Goal: Information Seeking & Learning: Learn about a topic

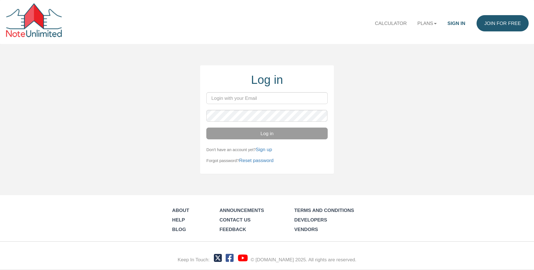
type input "[EMAIL_ADDRESS][DOMAIN_NAME]"
click at [155, 127] on div "Log in [EMAIL_ADDRESS][DOMAIN_NAME] Log in Don't have an account yet? Sign up F…" at bounding box center [267, 119] width 534 height 108
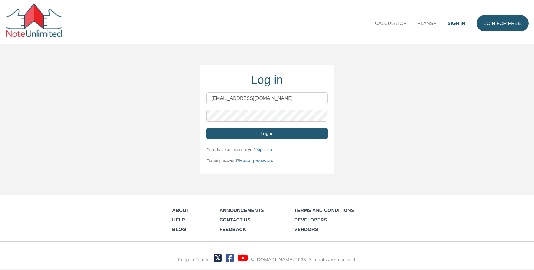
click at [262, 134] on button "Log in" at bounding box center [266, 133] width 121 height 12
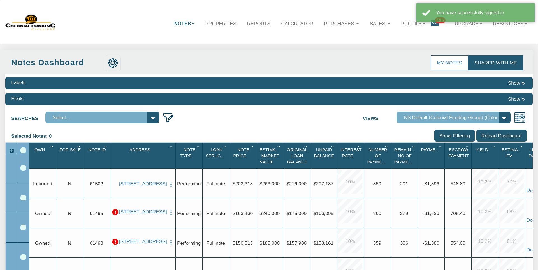
select select "316"
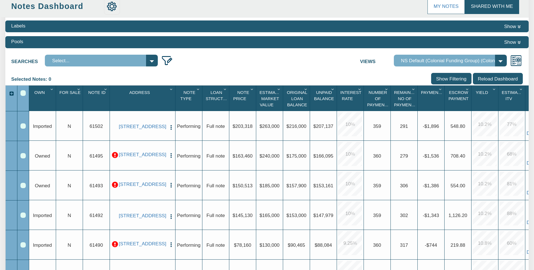
scroll to position [112, 0]
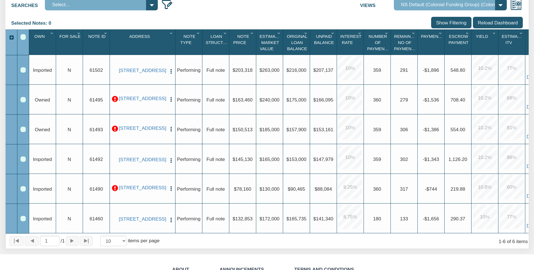
click at [429, 37] on span "Payment(P&I)" at bounding box center [436, 36] width 30 height 5
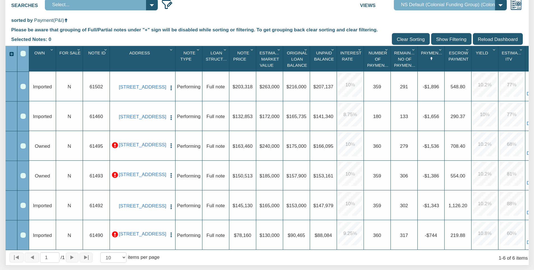
click at [440, 51] on icon "Column Menu" at bounding box center [440, 49] width 6 height 4
click at [402, 128] on div "Upgrade 133" at bounding box center [404, 116] width 27 height 30
drag, startPoint x: 444, startPoint y: 60, endPoint x: 453, endPoint y: 62, distance: 9.6
click at [453, 62] on div "Own 1 For Sale 1 Note Id 1 Address 1 Note Type 1 Loan Structure 1 Note Price 1 …" at bounding box center [290, 58] width 523 height 25
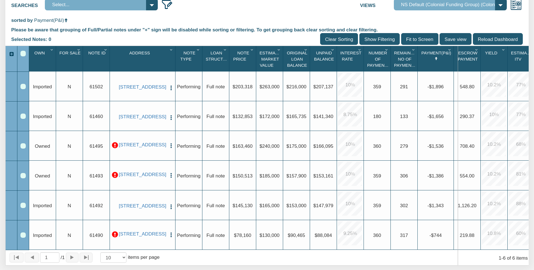
drag, startPoint x: 454, startPoint y: 65, endPoint x: 457, endPoint y: 65, distance: 3.6
click at [457, 65] on div "Escrow Payment 1" at bounding box center [467, 58] width 27 height 25
click at [142, 146] on link "[STREET_ADDRESS]" at bounding box center [142, 145] width 47 height 6
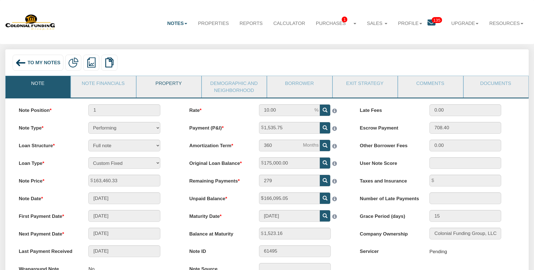
click at [161, 86] on link "Property" at bounding box center [168, 83] width 64 height 15
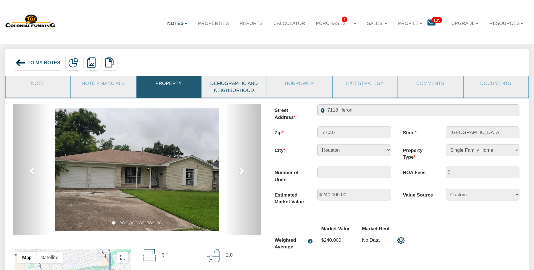
click at [218, 87] on link "Demographic and Neighborhood" at bounding box center [234, 87] width 64 height 22
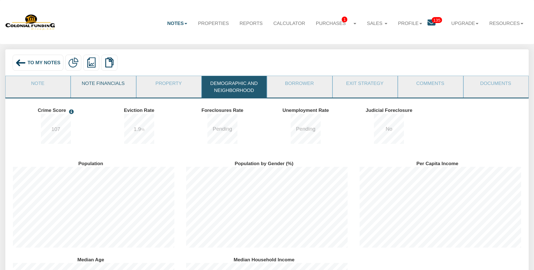
click at [95, 85] on link "Note Financials" at bounding box center [103, 83] width 64 height 15
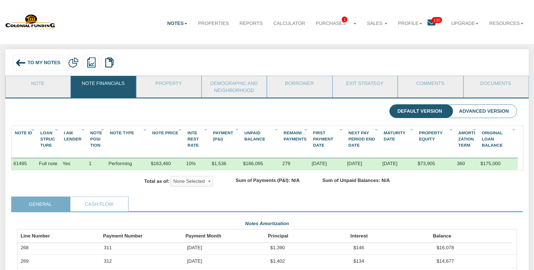
click at [40, 63] on span "To My Notes" at bounding box center [43, 63] width 33 height 6
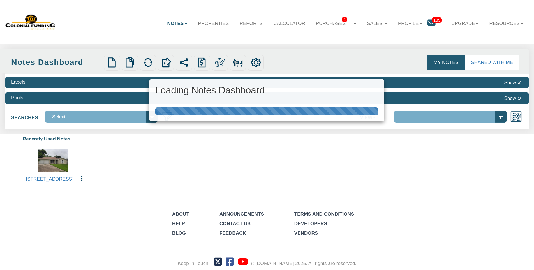
click at [245, 23] on div "Loading Notes Dashboard" at bounding box center [267, 135] width 534 height 270
select select "316"
